Goal: Check status: Check status

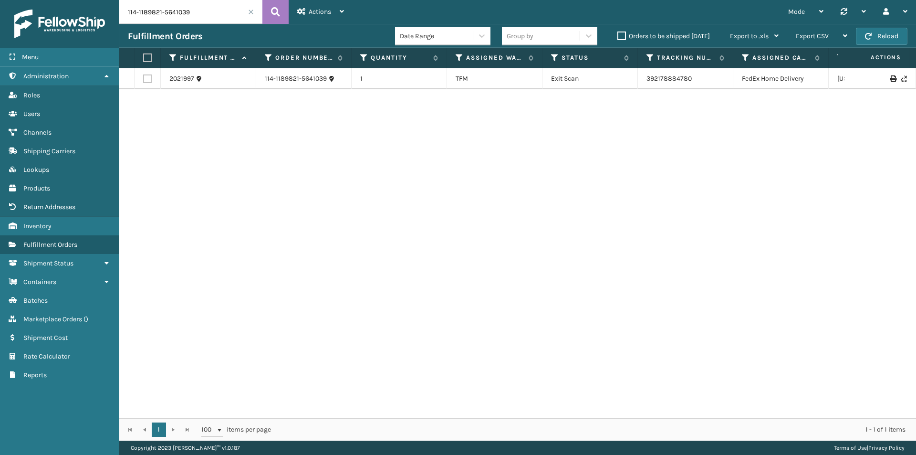
drag, startPoint x: 203, startPoint y: 14, endPoint x: 119, endPoint y: 51, distance: 92.1
click at [114, 0] on div "Menu Administration Roles Users Channels Shipping Carriers Lookups Products Ret…" at bounding box center [458, 0] width 916 height 0
paste input "8966878-8444248"
type input "114-8966878-8444248"
click at [271, 14] on button at bounding box center [275, 12] width 26 height 24
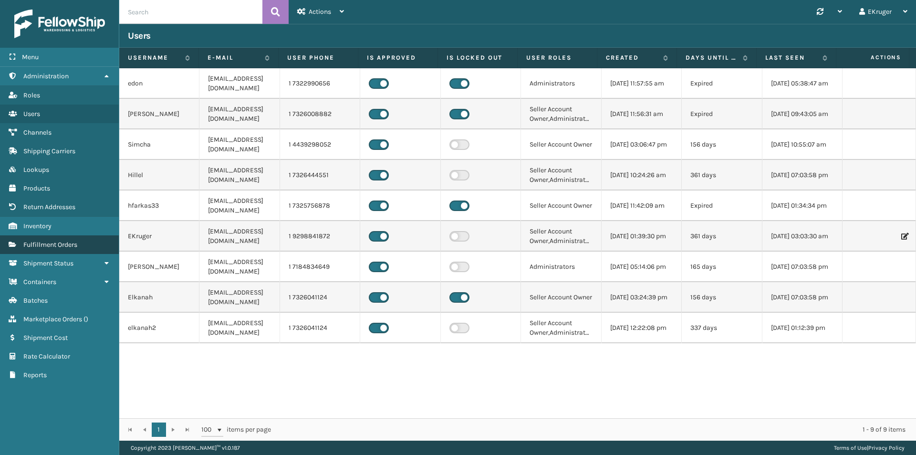
click at [64, 245] on span "Fulfillment Orders" at bounding box center [50, 245] width 54 height 8
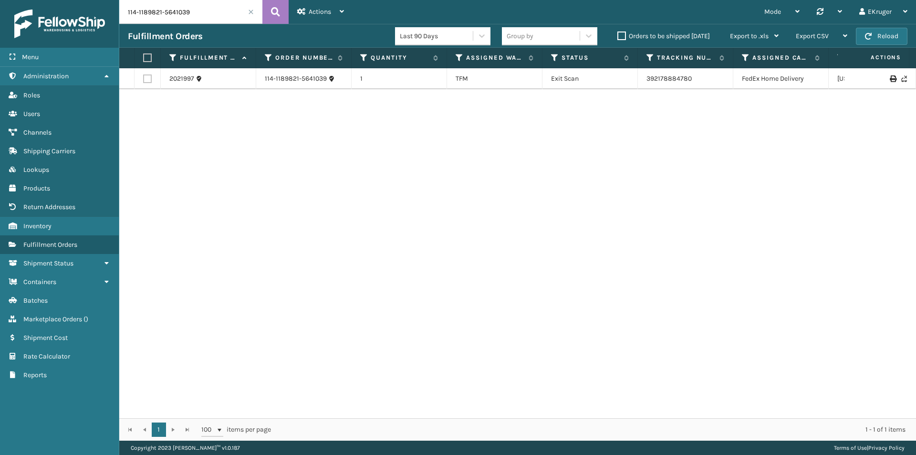
drag, startPoint x: 211, startPoint y: 13, endPoint x: 98, endPoint y: 10, distance: 112.7
click at [98, 0] on div "Menu Administration Roles Users Channels Shipping Carriers Lookups Products Ret…" at bounding box center [458, 0] width 916 height 0
paste input "8966878-8444248"
type input "114-8966878-8444248"
click at [283, 10] on button at bounding box center [275, 12] width 26 height 24
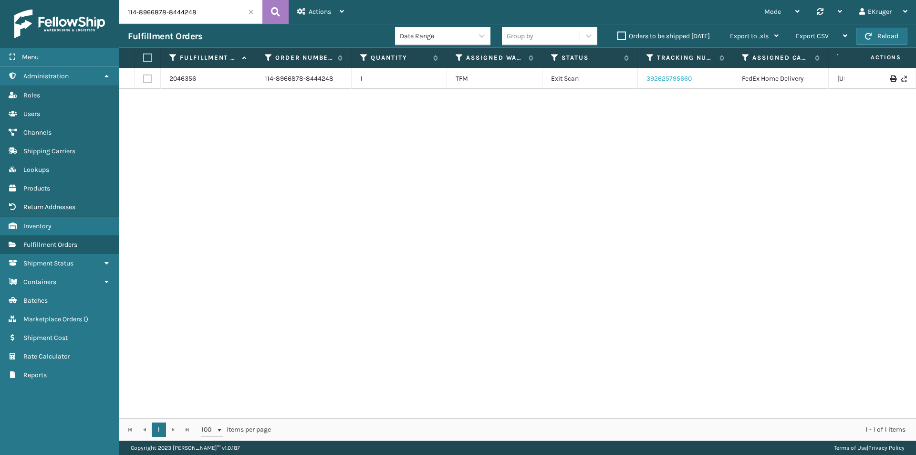
click at [663, 80] on link "392625795660" at bounding box center [669, 78] width 45 height 8
